Goal: Task Accomplishment & Management: Complete application form

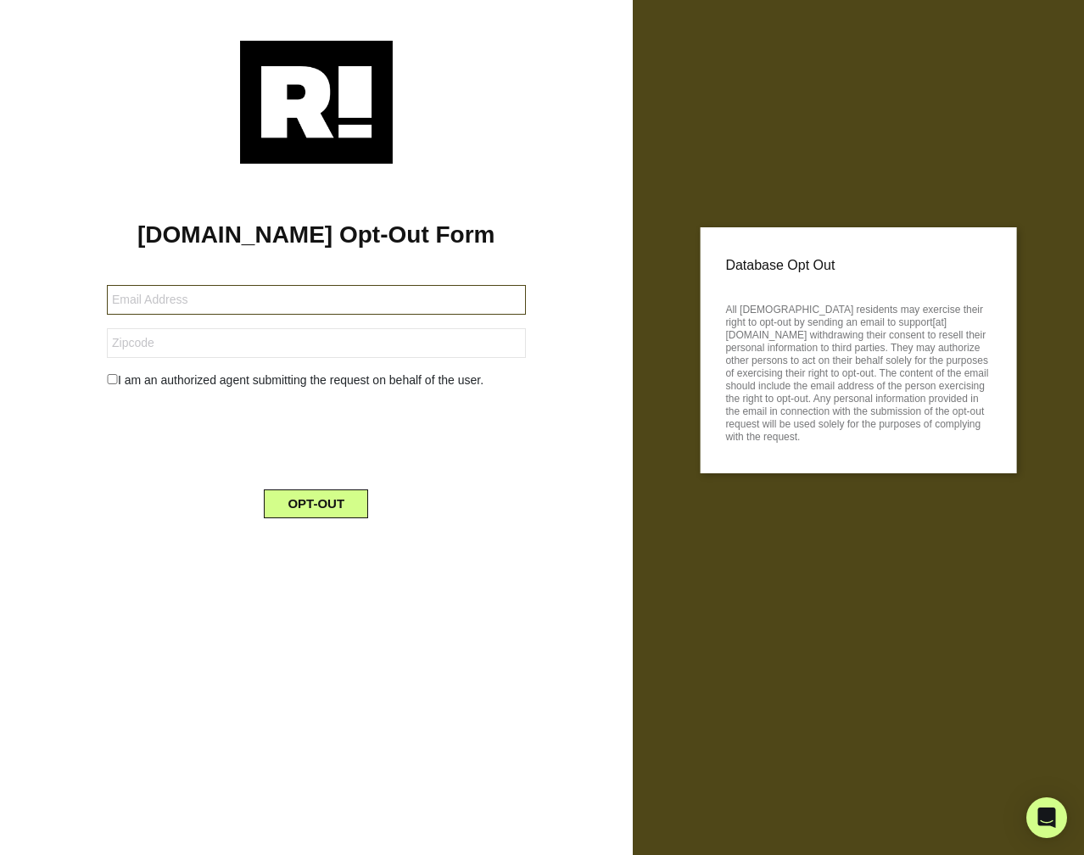
type input "[EMAIL_ADDRESS][DOMAIN_NAME]"
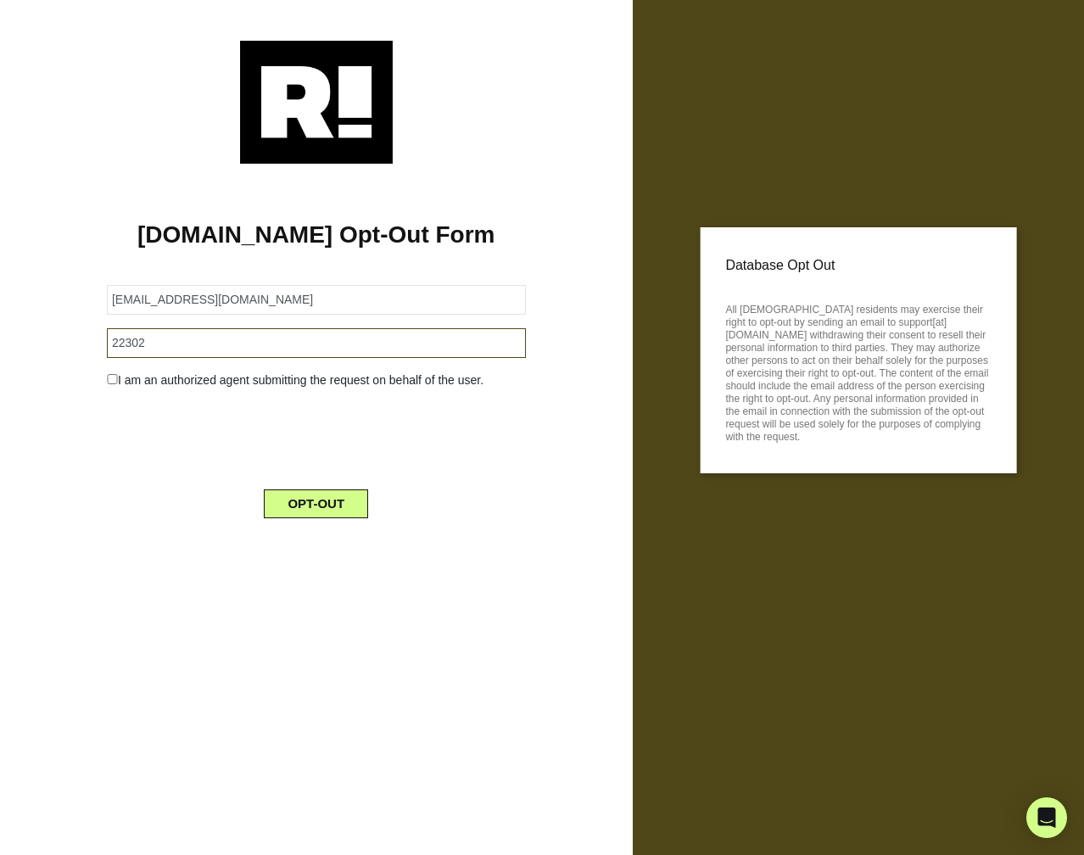
type input "22302"
click at [102, 462] on div at bounding box center [316, 436] width 445 height 66
click at [112, 390] on div "I am an authorized agent submitting the request on behalf of the user." at bounding box center [316, 381] width 445 height 18
click at [107, 390] on div "I am an authorized agent submitting the request on behalf of the user." at bounding box center [316, 381] width 445 height 18
click at [111, 384] on input "checkbox" at bounding box center [112, 379] width 11 height 10
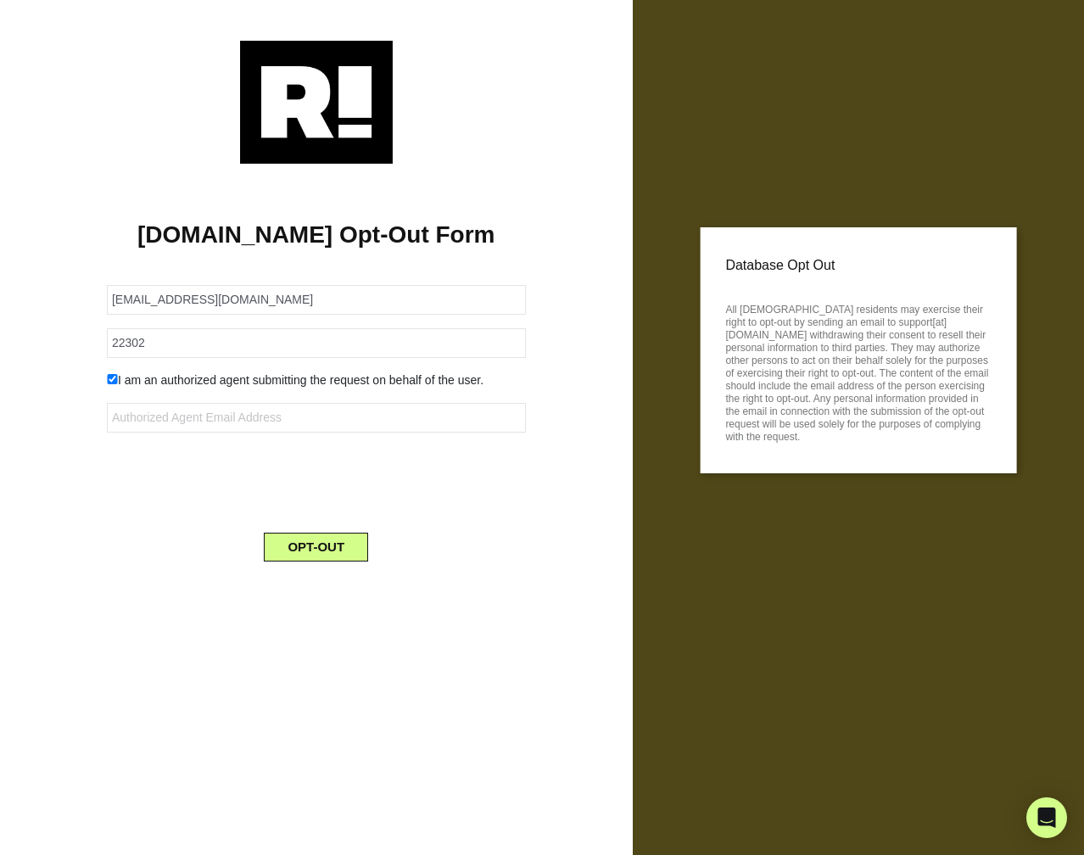
click at [114, 384] on input "checkbox" at bounding box center [112, 379] width 11 height 10
checkbox input "false"
click at [314, 518] on button "OPT-OUT" at bounding box center [316, 504] width 104 height 29
